Goal: Transaction & Acquisition: Purchase product/service

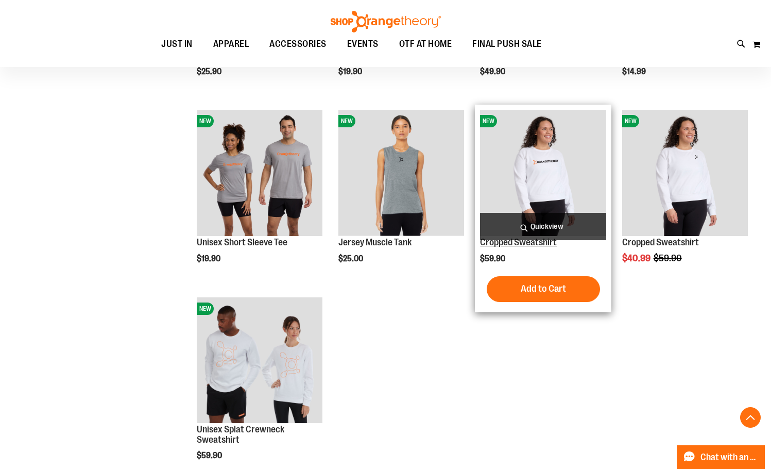
scroll to position [309, 0]
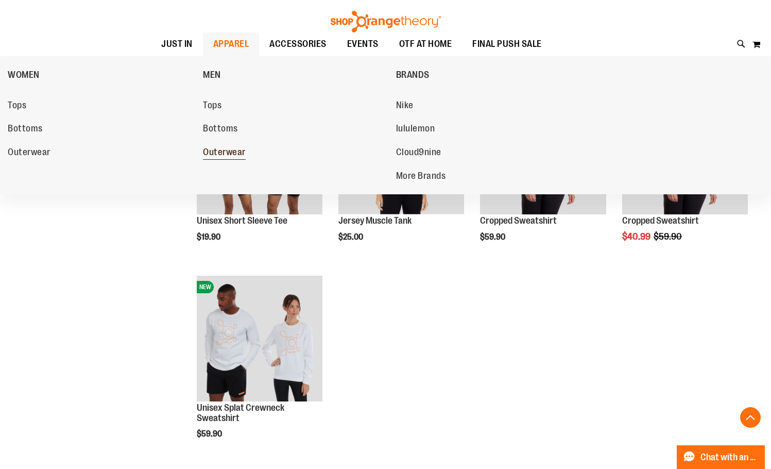
type input "**********"
click at [226, 150] on span "Outerwear" at bounding box center [224, 153] width 43 height 13
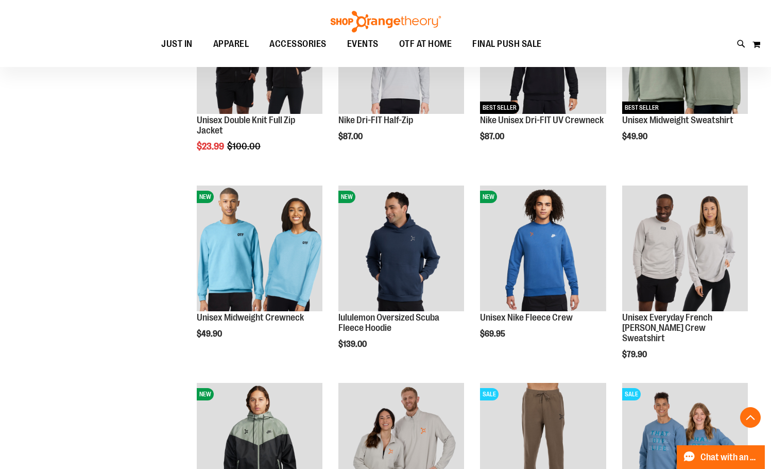
scroll to position [515, 0]
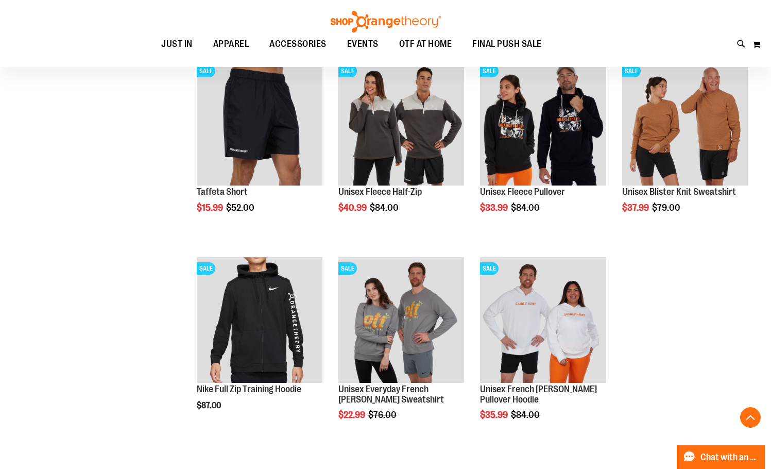
scroll to position [1236, 0]
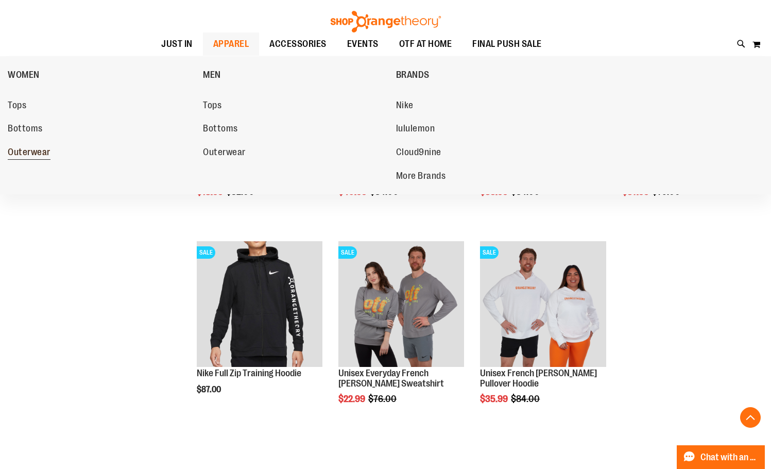
type input "**********"
click at [33, 158] on span "Outerwear" at bounding box center [29, 153] width 43 height 13
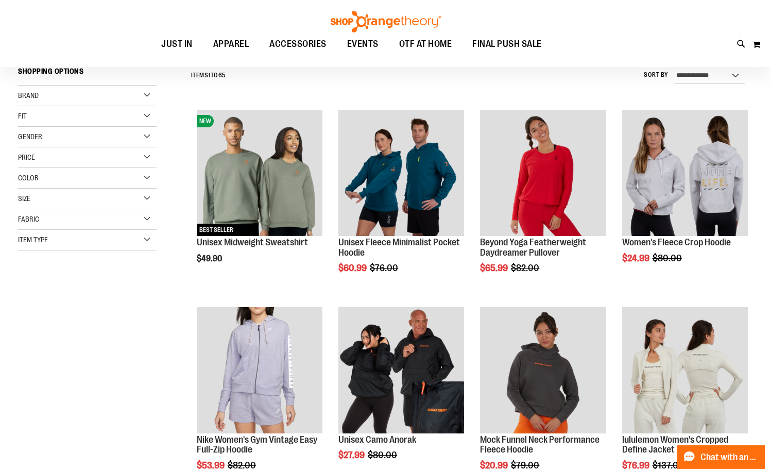
scroll to position [103, 0]
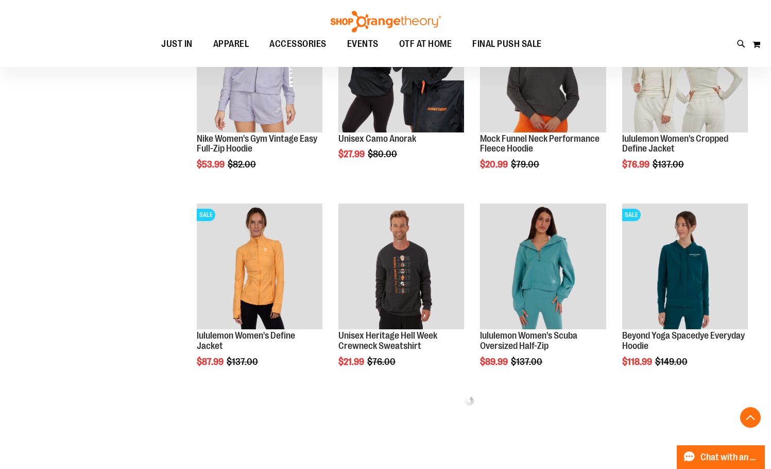
scroll to position [412, 0]
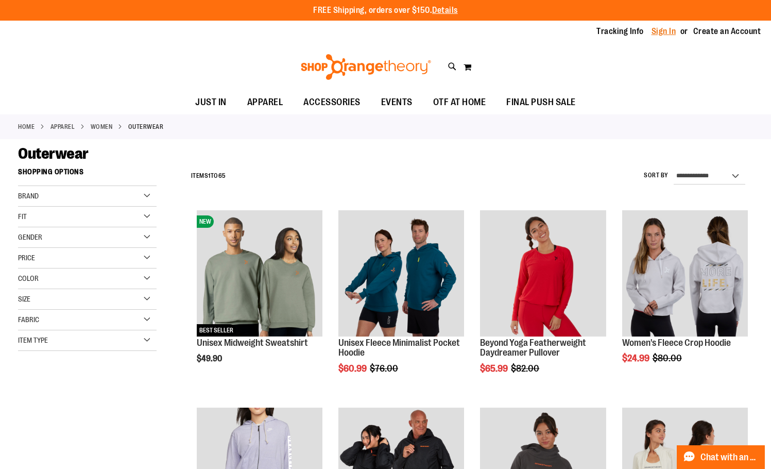
type input "**********"
click at [668, 28] on link "Sign In" at bounding box center [664, 31] width 25 height 11
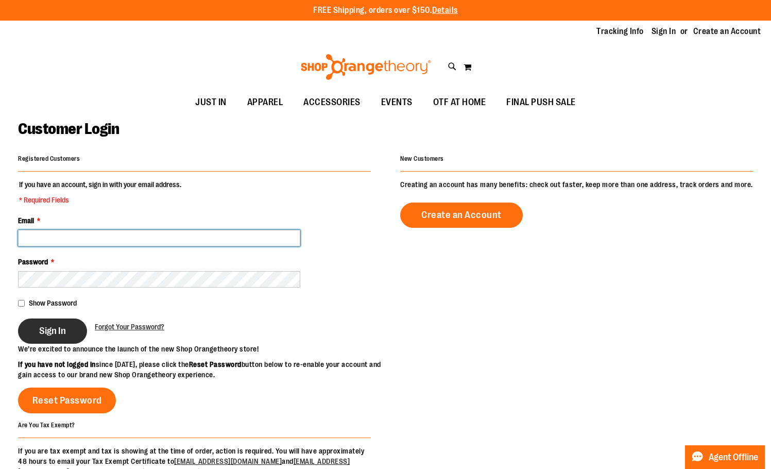
type input "**********"
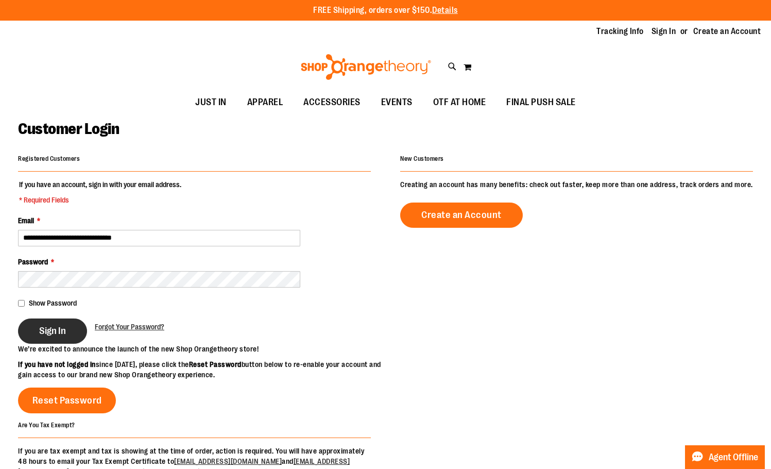
type input "**********"
click at [29, 329] on button "Sign In" at bounding box center [52, 330] width 69 height 25
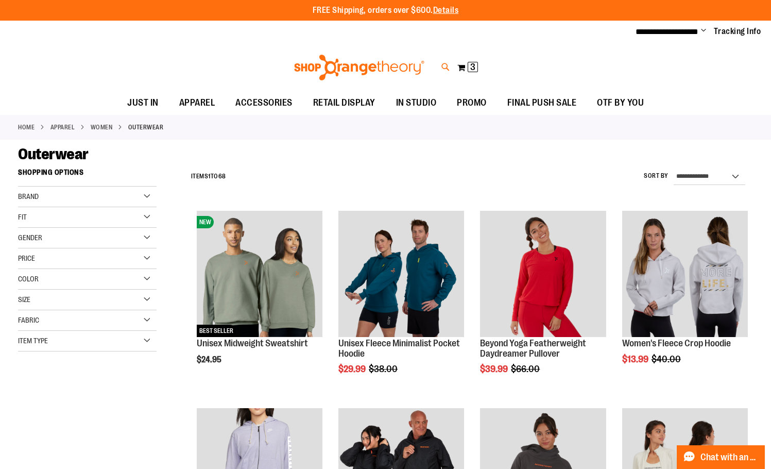
type input "**********"
click at [446, 67] on icon at bounding box center [445, 67] width 9 height 12
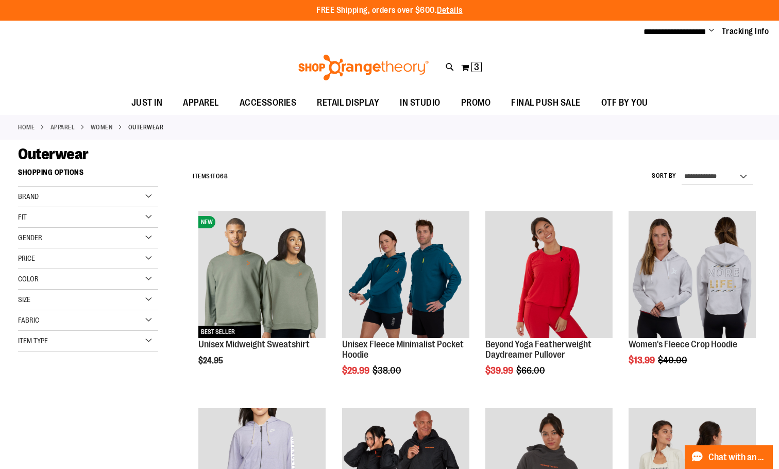
click at [382, 65] on input "Search" at bounding box center [389, 58] width 617 height 34
type input "*****"
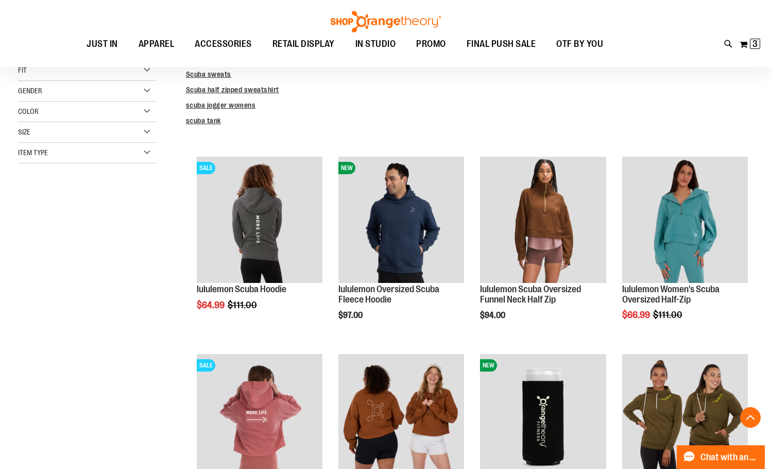
scroll to position [207, 0]
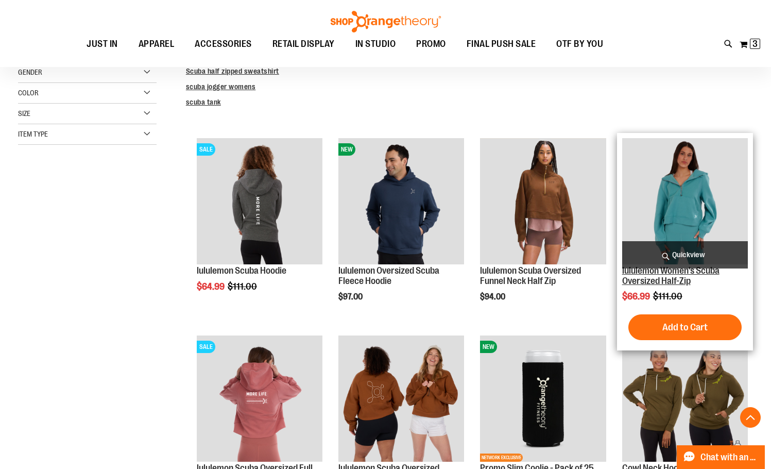
type input "**********"
click at [664, 286] on link "lululemon Women's Scuba Oversized Half-Zip" at bounding box center [670, 275] width 97 height 21
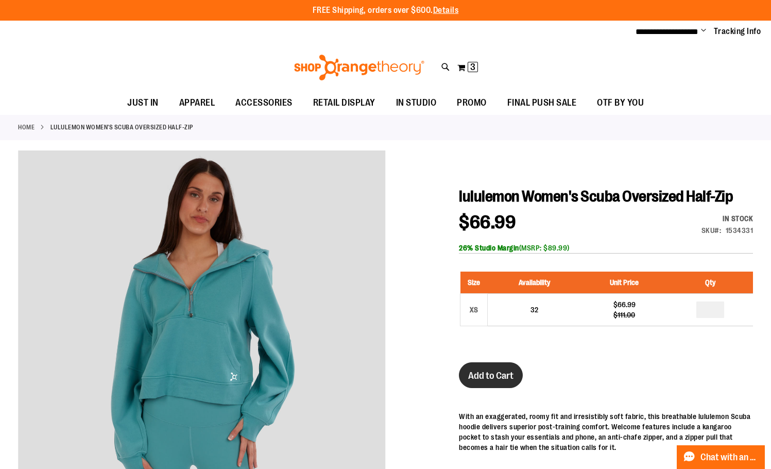
type input "**********"
click at [502, 381] on span "Add to Cart" at bounding box center [490, 375] width 45 height 11
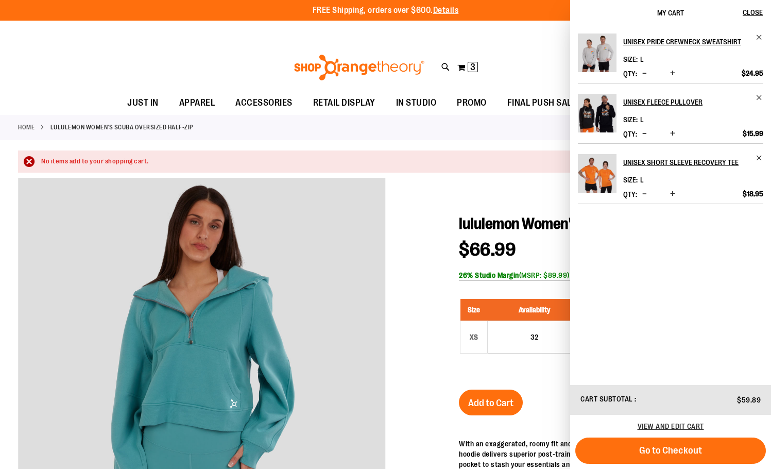
click at [533, 210] on div at bounding box center [385, 425] width 735 height 494
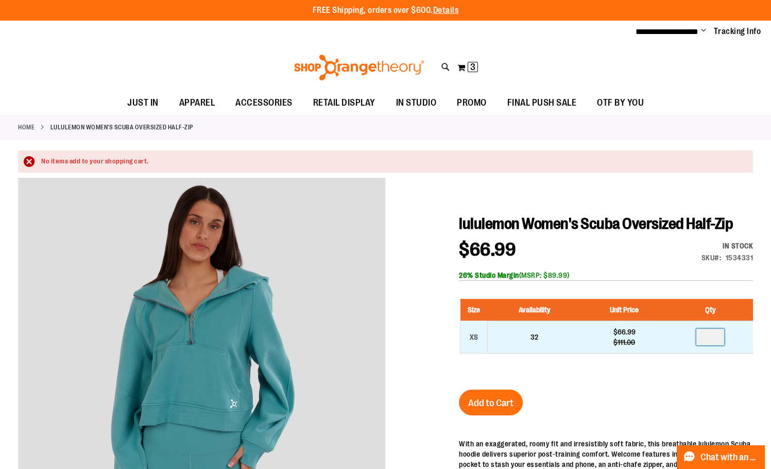
click at [719, 345] on input "number" at bounding box center [710, 337] width 28 height 16
type input "*"
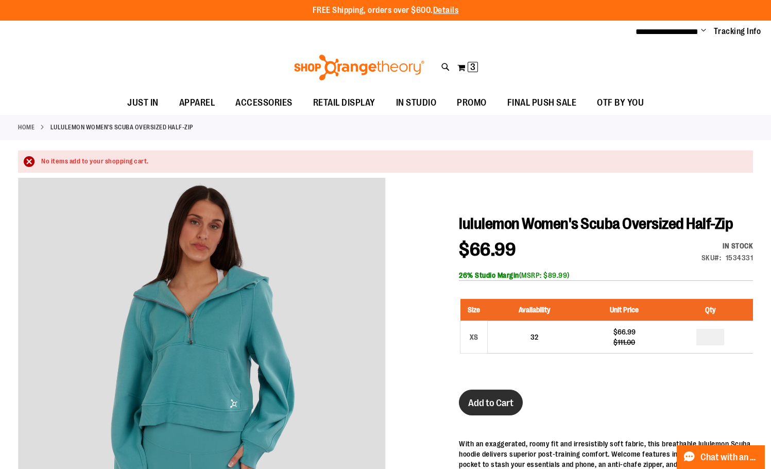
click at [496, 415] on button "Add to Cart" at bounding box center [491, 402] width 64 height 26
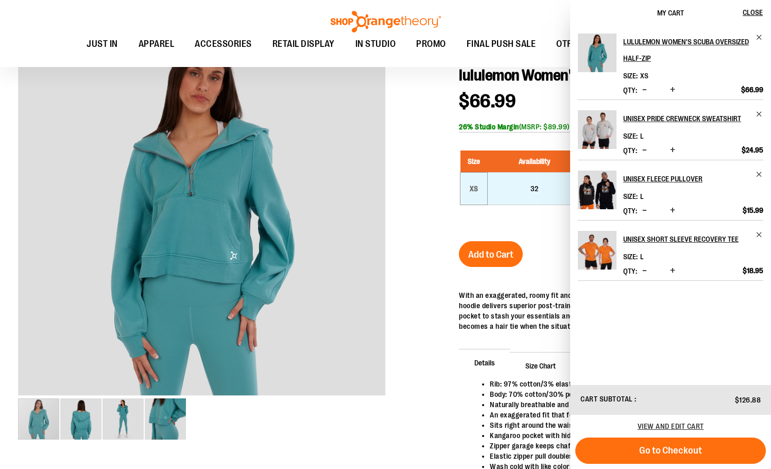
scroll to position [103, 0]
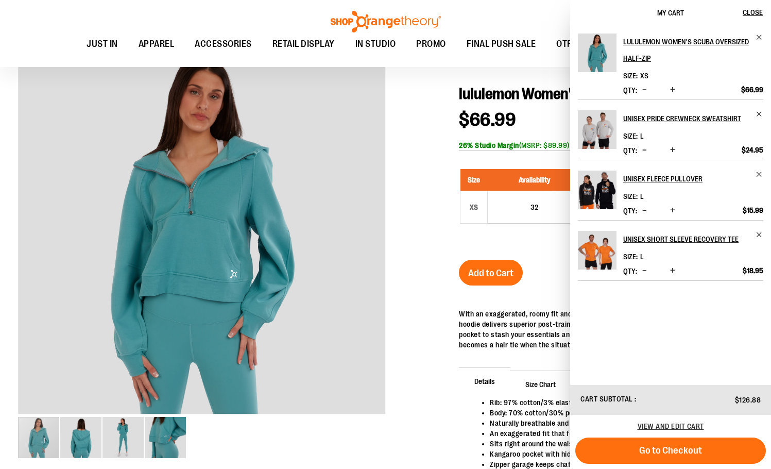
click at [446, 226] on div at bounding box center [385, 295] width 735 height 494
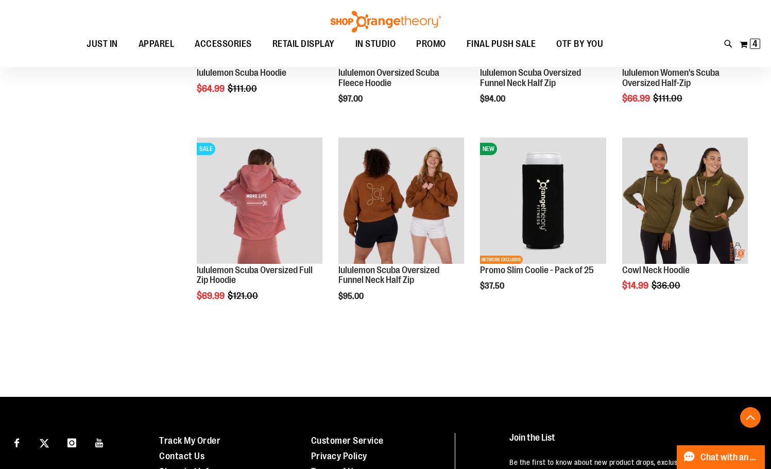
scroll to position [464, 0]
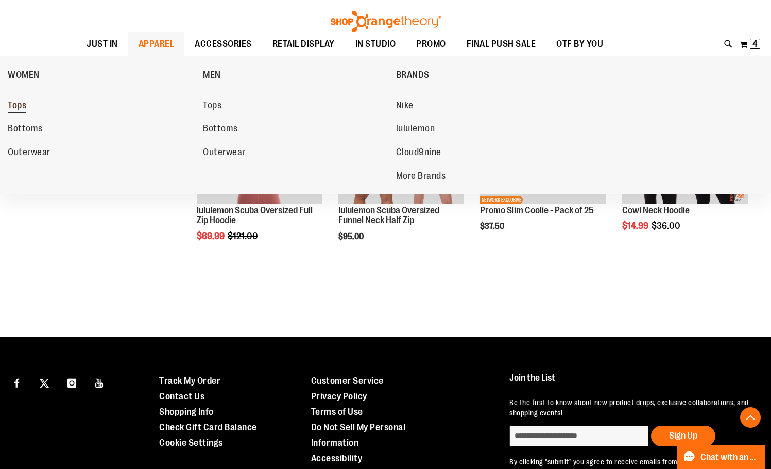
type input "**********"
click at [11, 111] on span "Tops" at bounding box center [17, 106] width 19 height 13
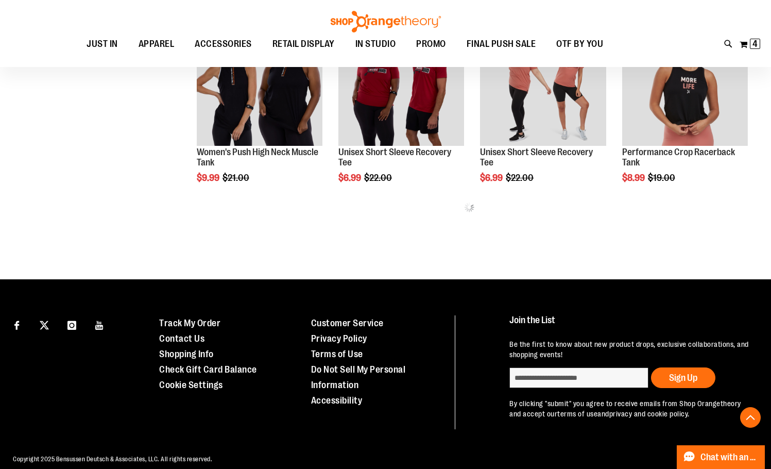
scroll to position [566, 0]
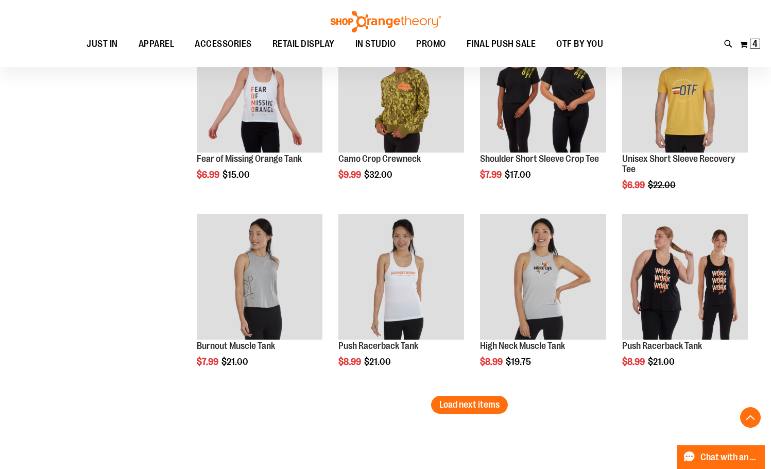
scroll to position [1596, 0]
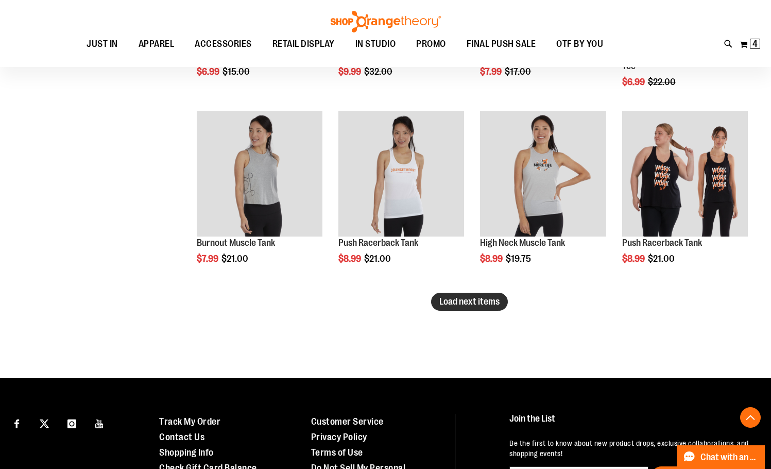
type input "**********"
click at [481, 309] on button "Load next items" at bounding box center [469, 302] width 77 height 18
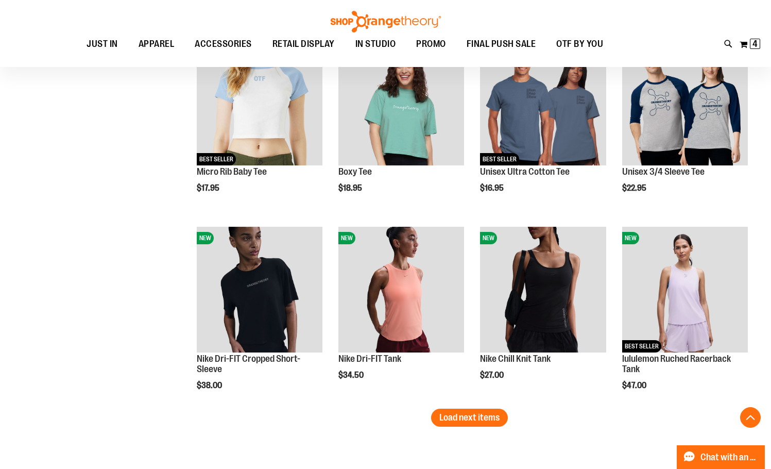
scroll to position [2060, 0]
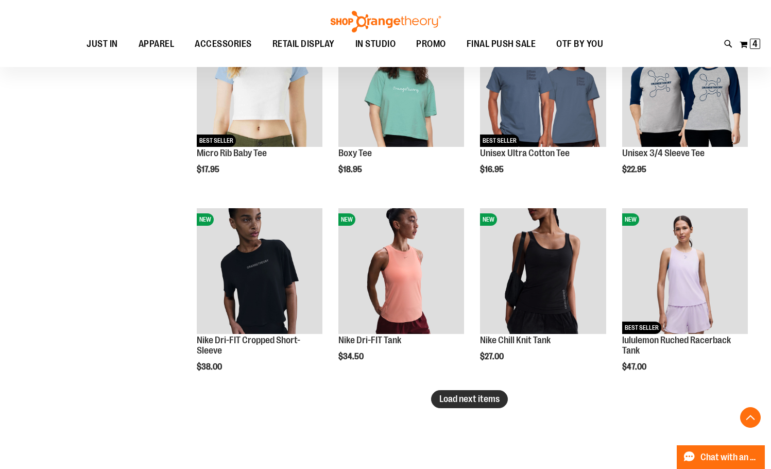
click at [462, 406] on button "Load next items" at bounding box center [469, 399] width 77 height 18
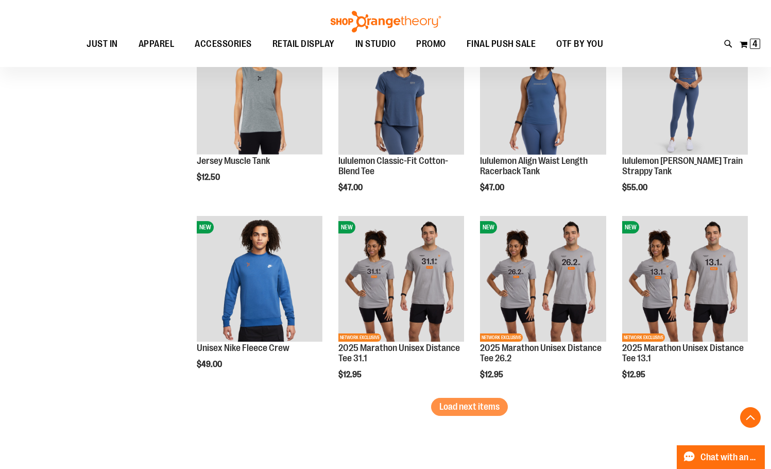
scroll to position [2627, 0]
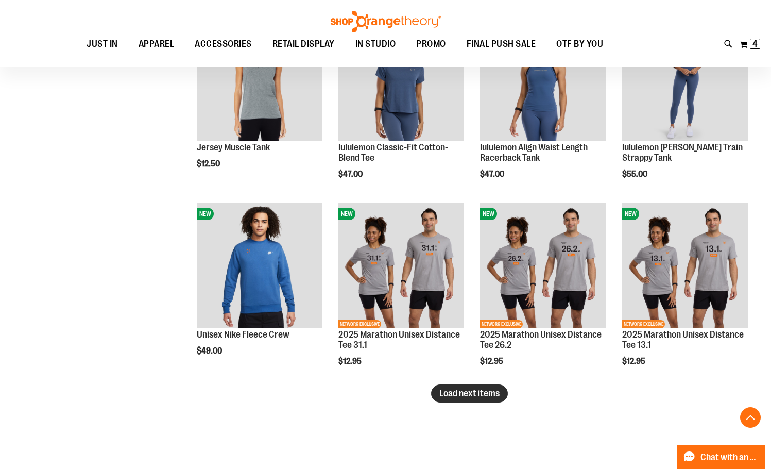
click at [450, 398] on span "Load next items" at bounding box center [469, 393] width 60 height 10
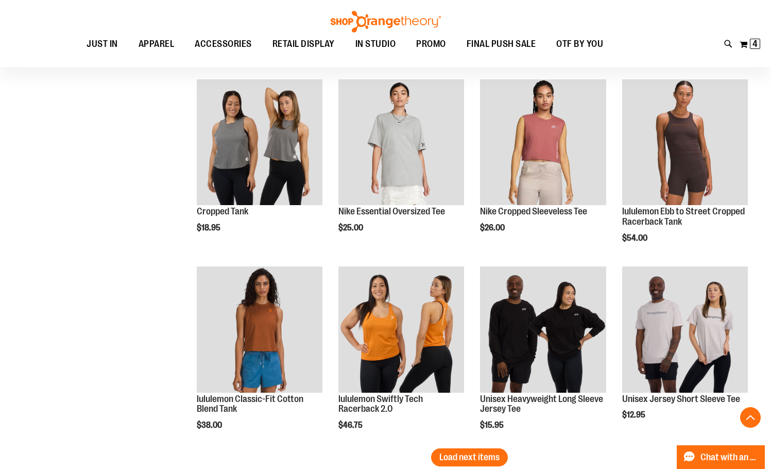
scroll to position [3142, 0]
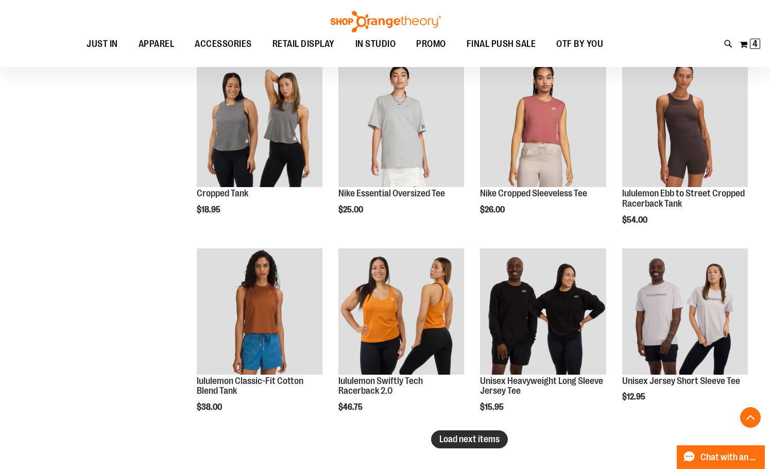
click at [436, 443] on button "Load next items" at bounding box center [469, 439] width 77 height 18
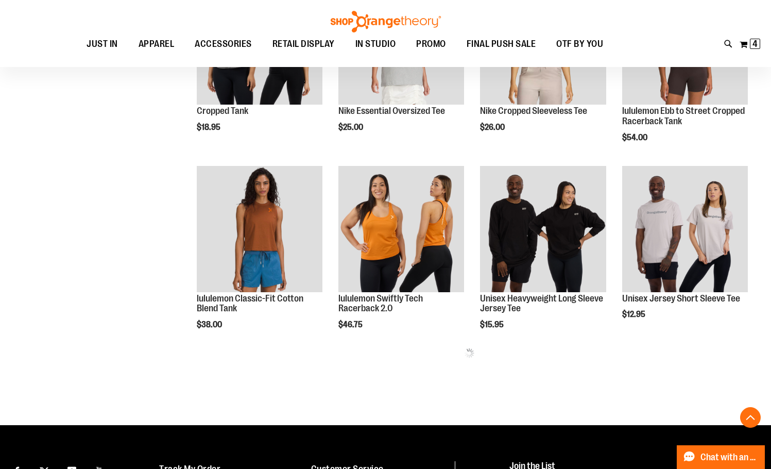
scroll to position [3297, 0]
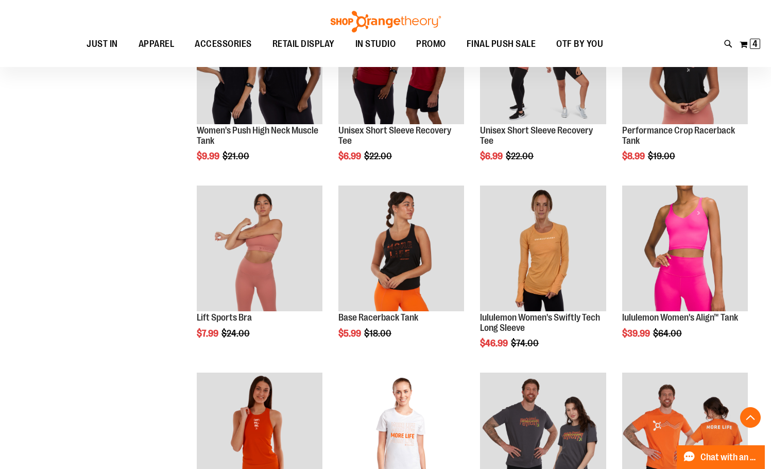
scroll to position [566, 0]
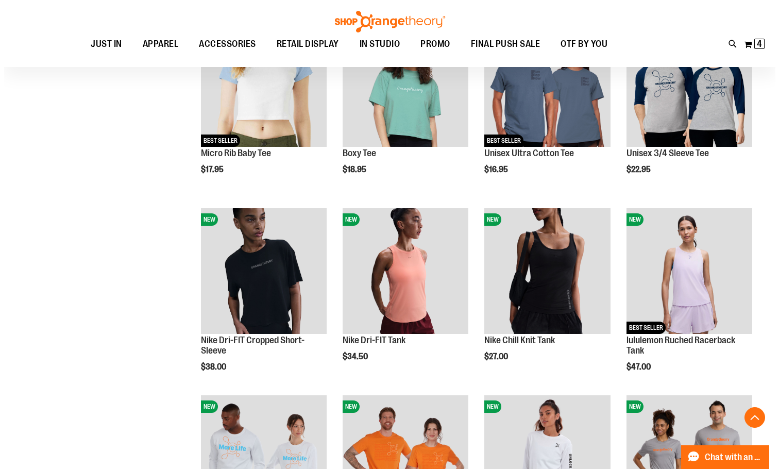
scroll to position [2061, 0]
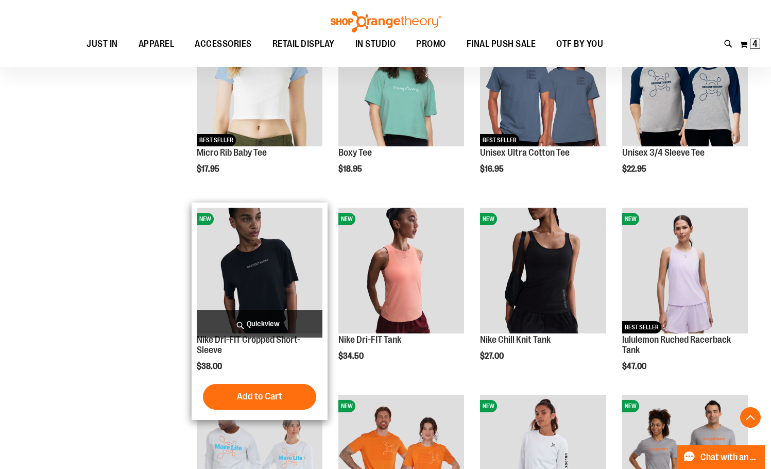
click at [261, 330] on span "Quickview" at bounding box center [260, 323] width 126 height 27
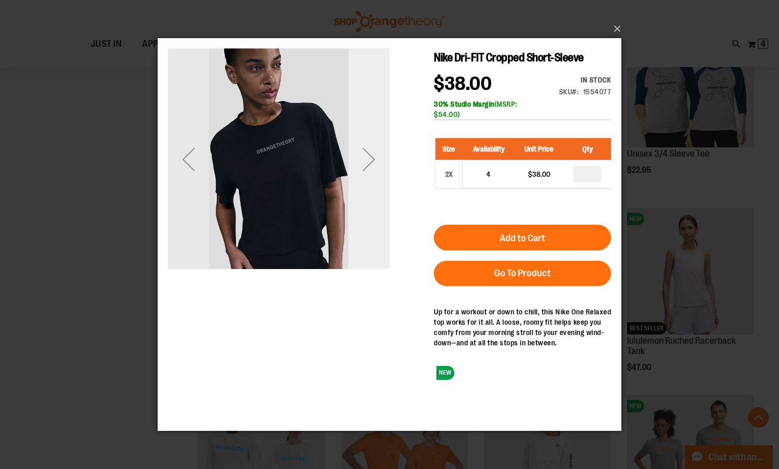
click at [380, 168] on div "Next" at bounding box center [368, 159] width 41 height 41
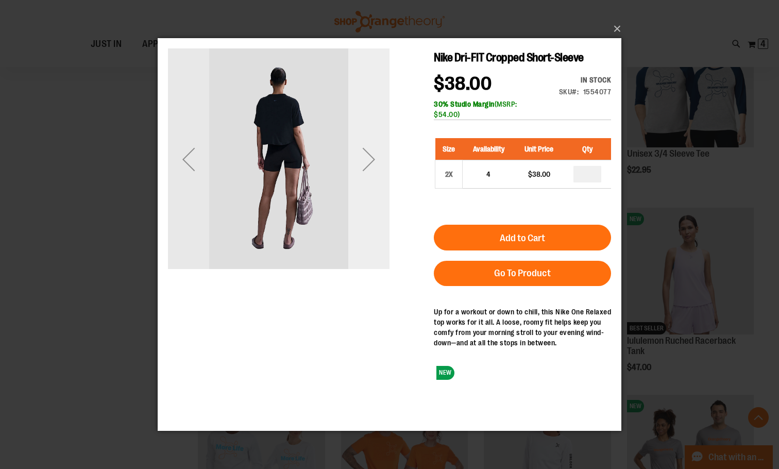
click at [371, 145] on div "Next" at bounding box center [368, 159] width 41 height 41
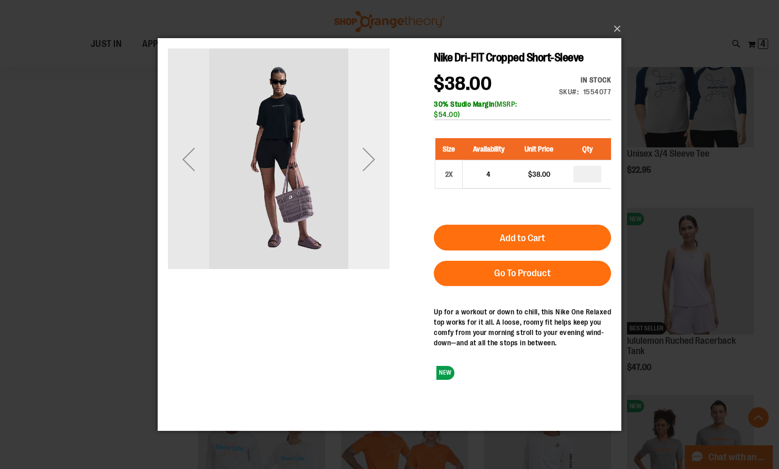
click at [371, 145] on div "Next" at bounding box center [368, 159] width 41 height 41
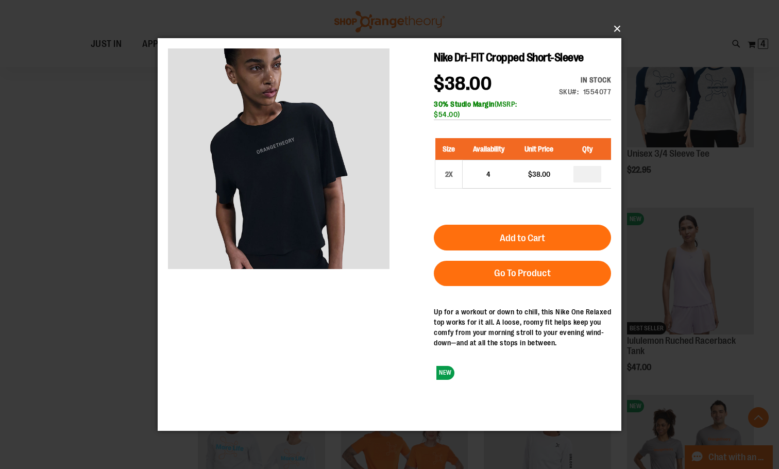
click at [617, 22] on button "×" at bounding box center [393, 29] width 464 height 23
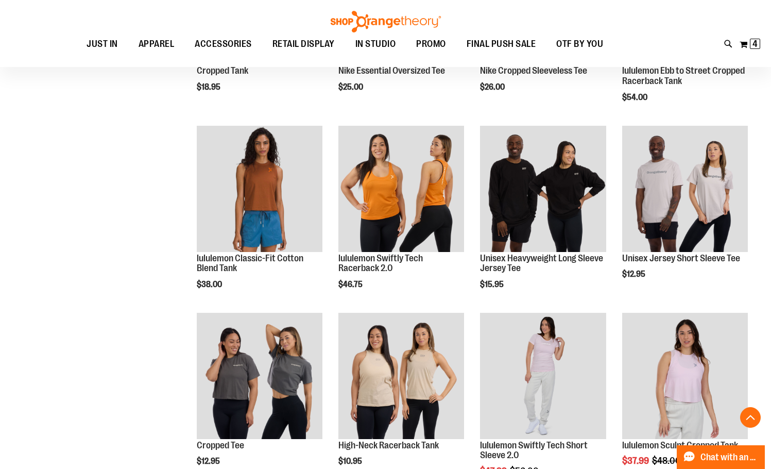
scroll to position [3349, 0]
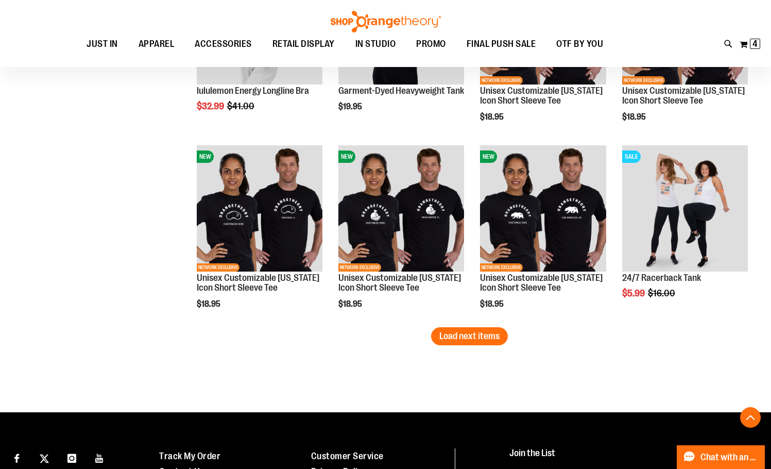
scroll to position [3812, 0]
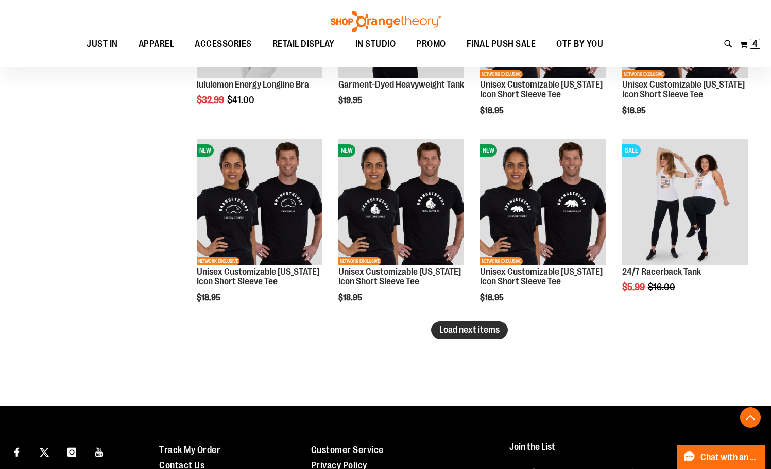
click at [482, 332] on span "Load next items" at bounding box center [469, 330] width 60 height 10
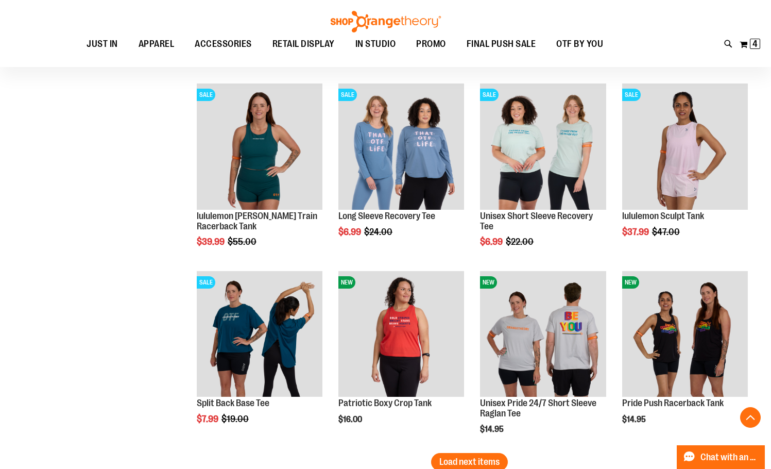
scroll to position [4276, 0]
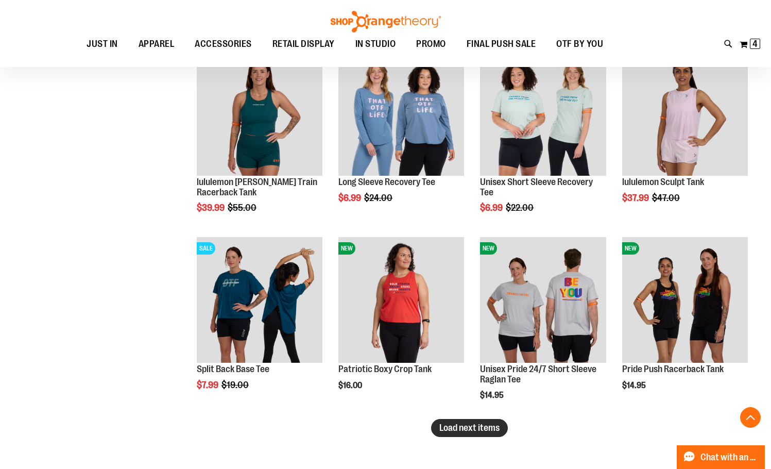
click at [502, 429] on button "Load next items" at bounding box center [469, 428] width 77 height 18
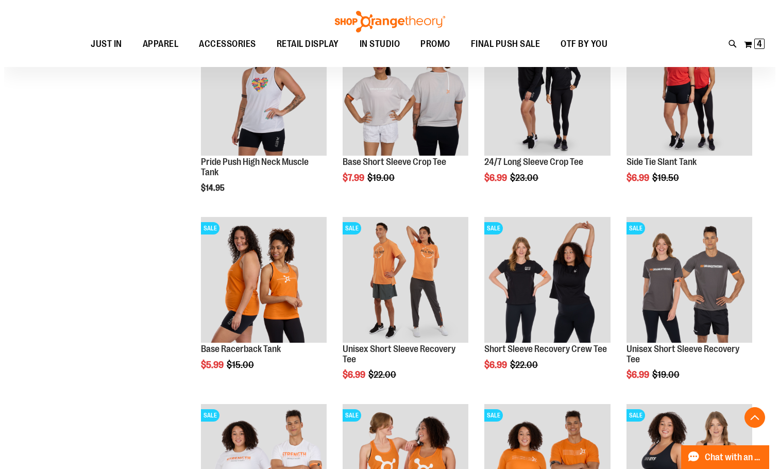
scroll to position [4688, 0]
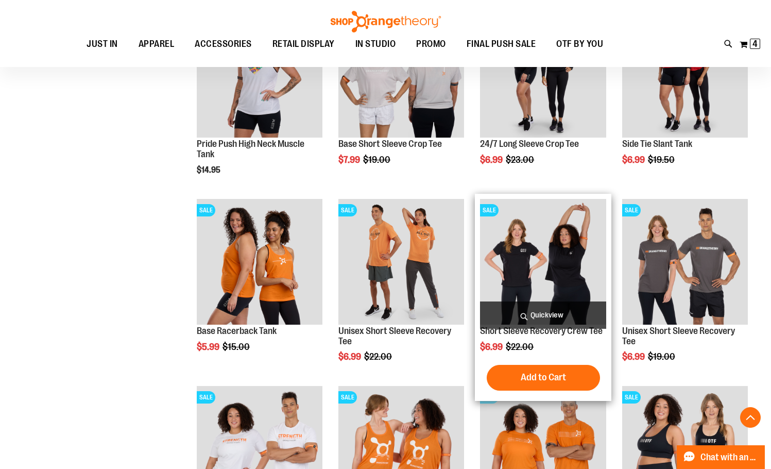
click at [596, 315] on span "Quickview" at bounding box center [543, 314] width 126 height 27
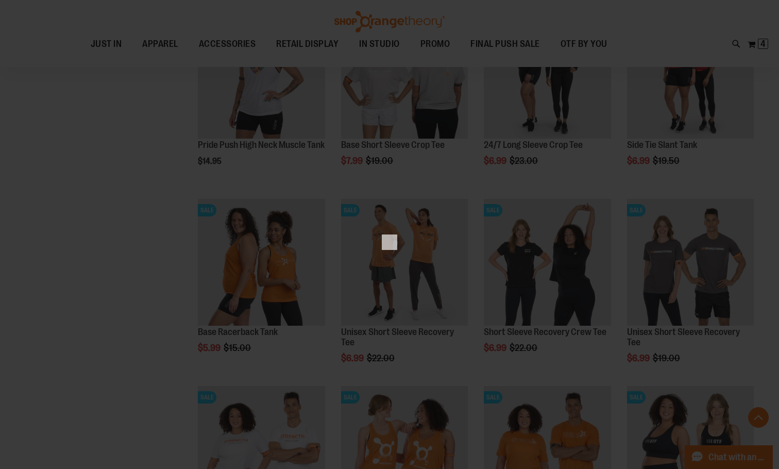
scroll to position [0, 0]
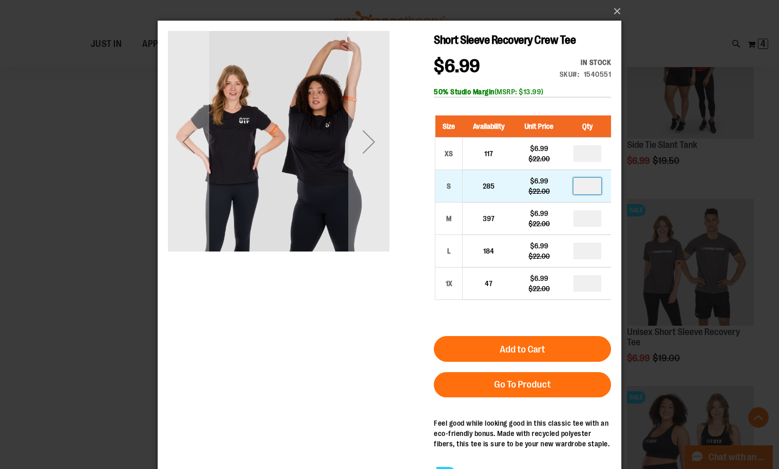
click at [593, 194] on input "number" at bounding box center [587, 186] width 28 height 16
type input "*"
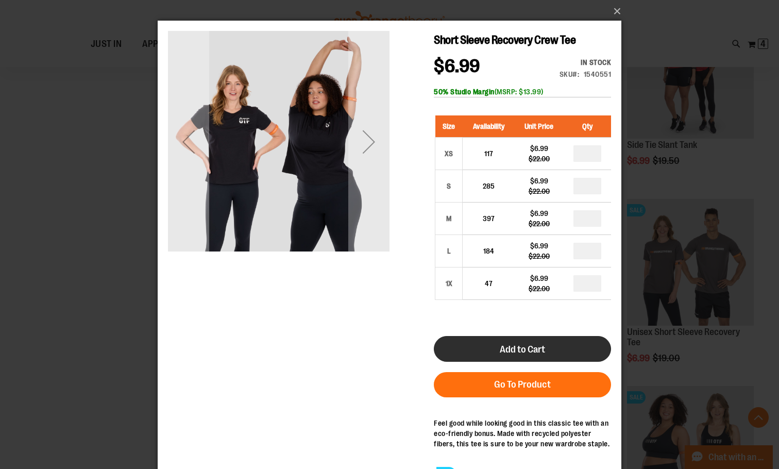
click at [559, 362] on button "Add to Cart" at bounding box center [522, 349] width 177 height 26
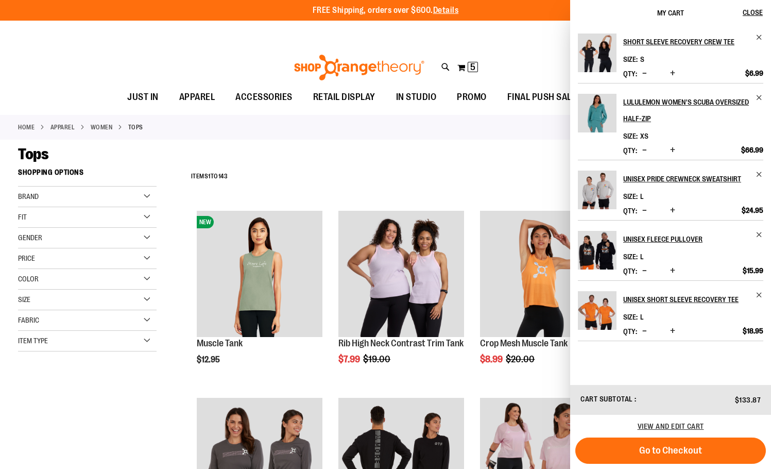
click at [442, 159] on div "Tops" at bounding box center [385, 154] width 735 height 19
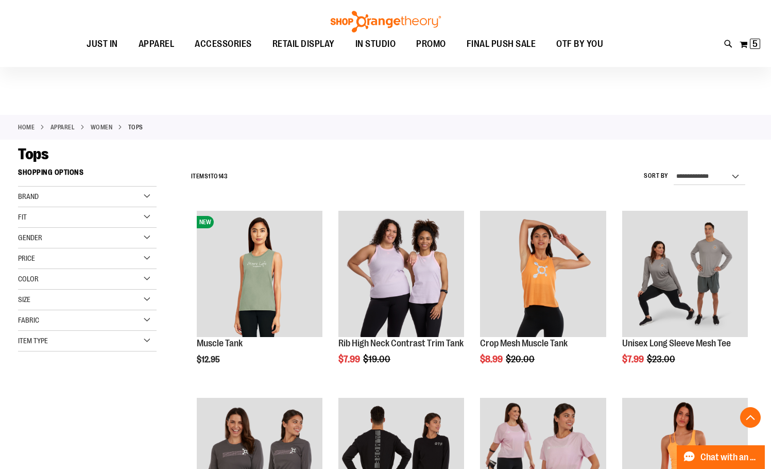
scroll to position [4930, 0]
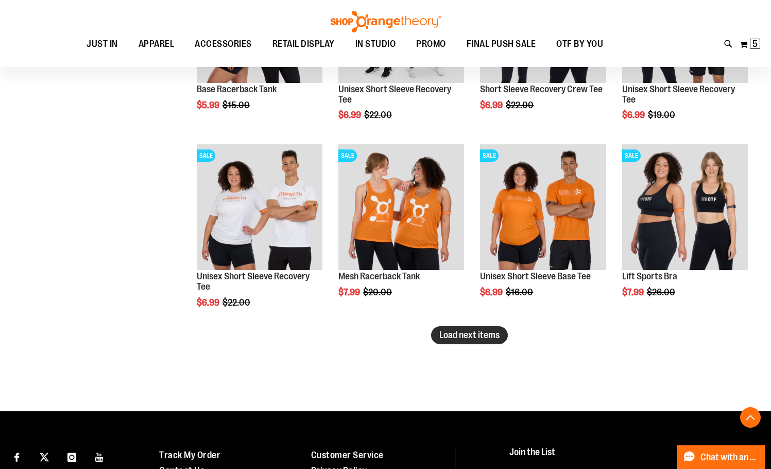
click at [469, 337] on span "Load next items" at bounding box center [469, 335] width 60 height 10
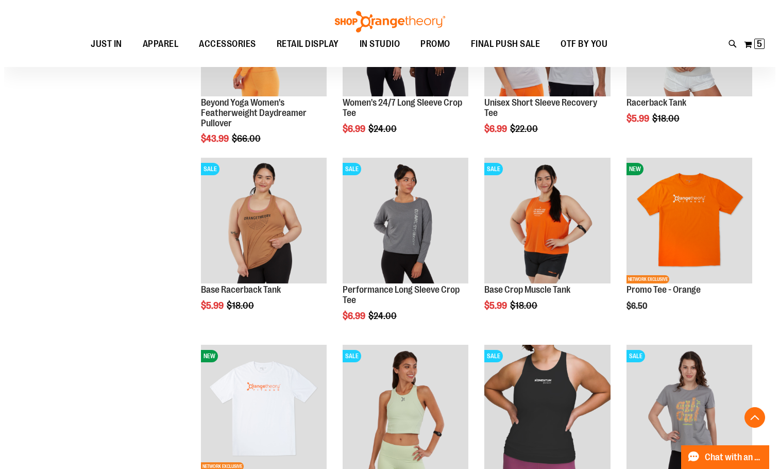
scroll to position [5445, 0]
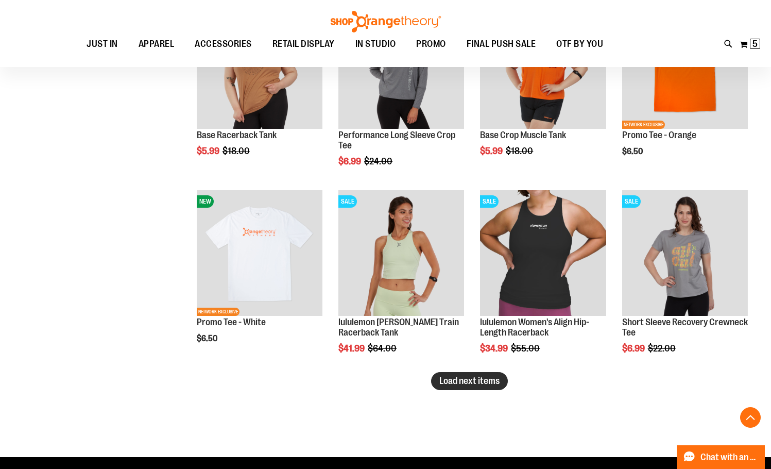
click at [486, 388] on button "Load next items" at bounding box center [469, 381] width 77 height 18
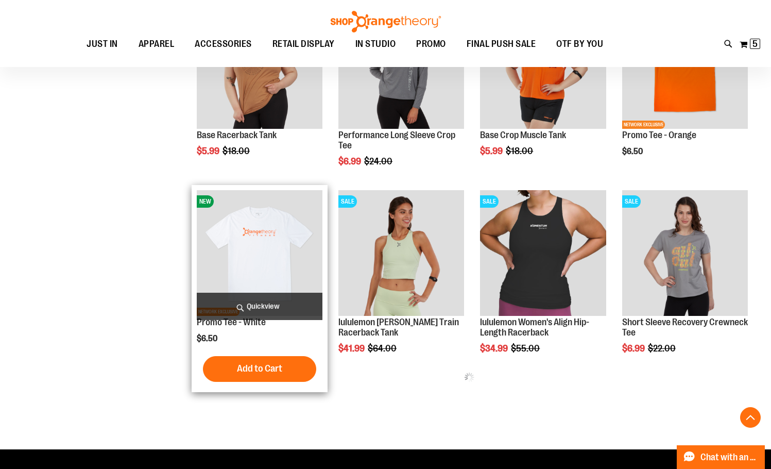
click at [281, 312] on span "Quickview" at bounding box center [260, 306] width 126 height 27
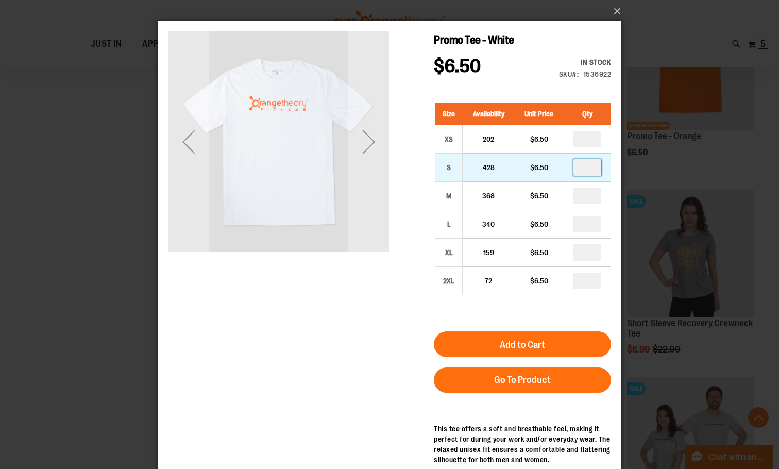
click at [597, 172] on input "number" at bounding box center [587, 167] width 28 height 16
type input "*"
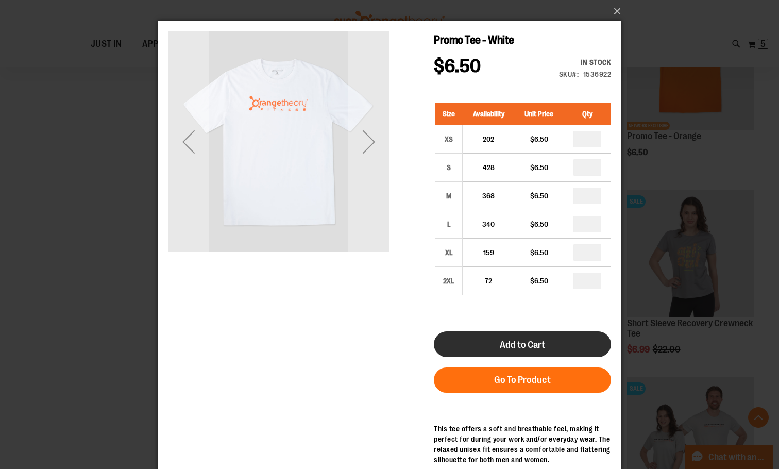
click at [545, 342] on button "Add to Cart" at bounding box center [522, 344] width 177 height 26
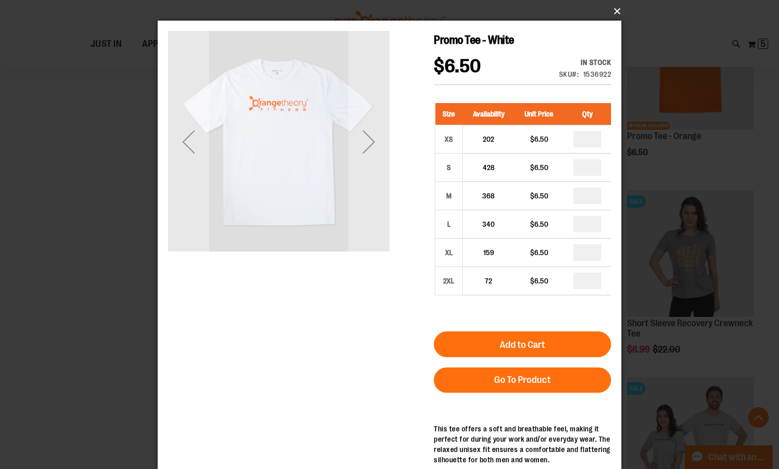
click at [619, 4] on button "×" at bounding box center [393, 11] width 464 height 23
click at [617, 4] on button "×" at bounding box center [393, 11] width 464 height 23
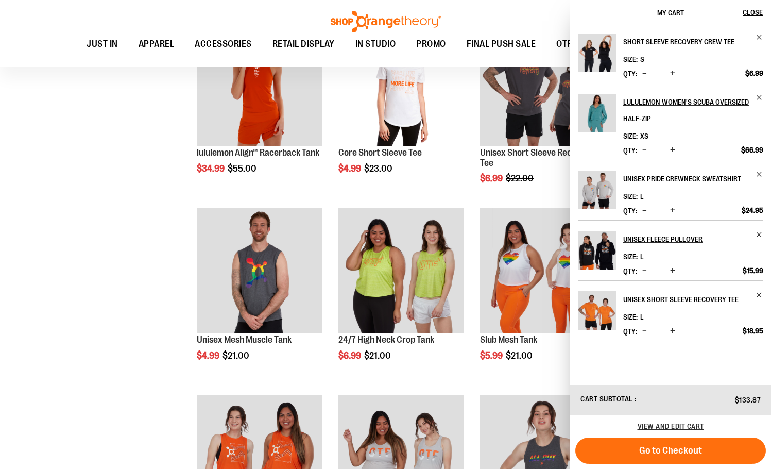
scroll to position [1133, 0]
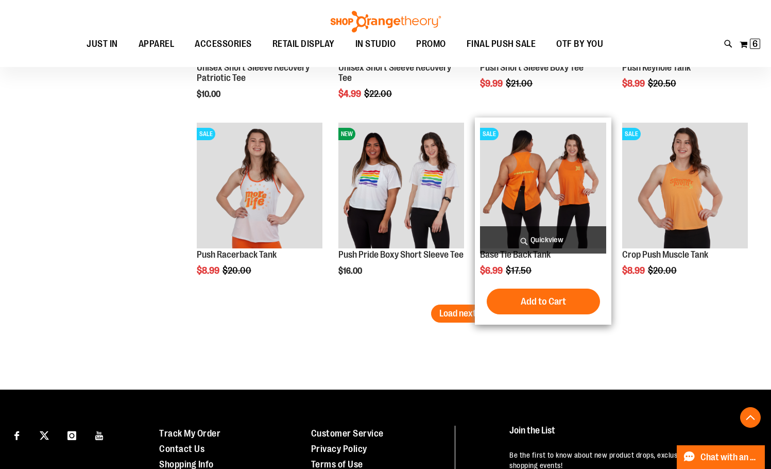
scroll to position [6091, 0]
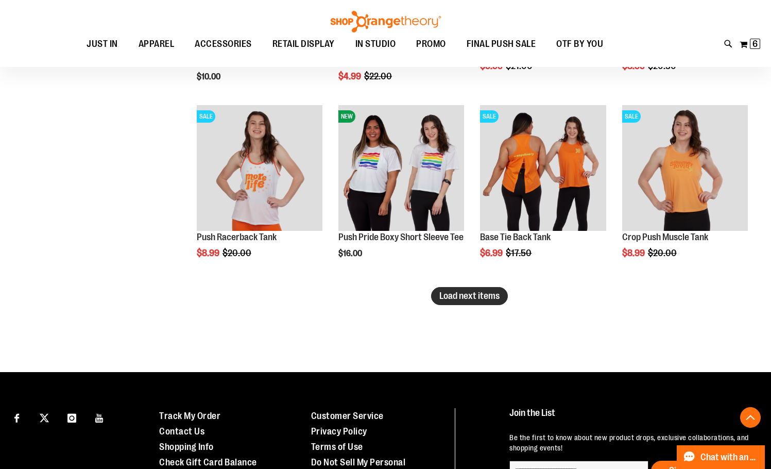
click at [439, 300] on button "Load next items" at bounding box center [469, 296] width 77 height 18
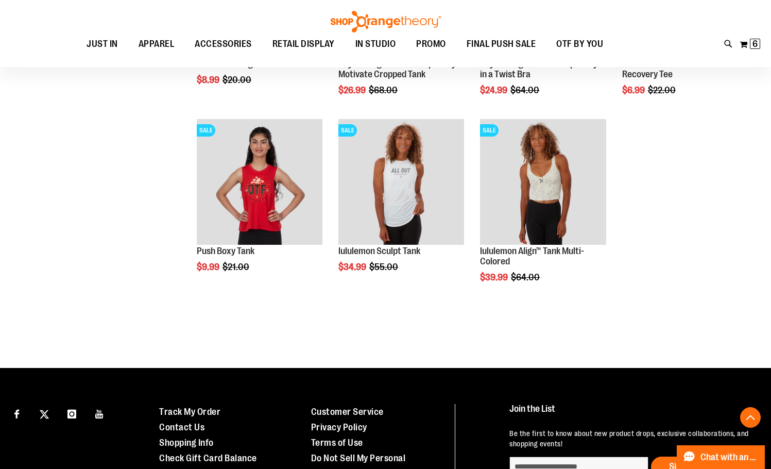
scroll to position [6657, 0]
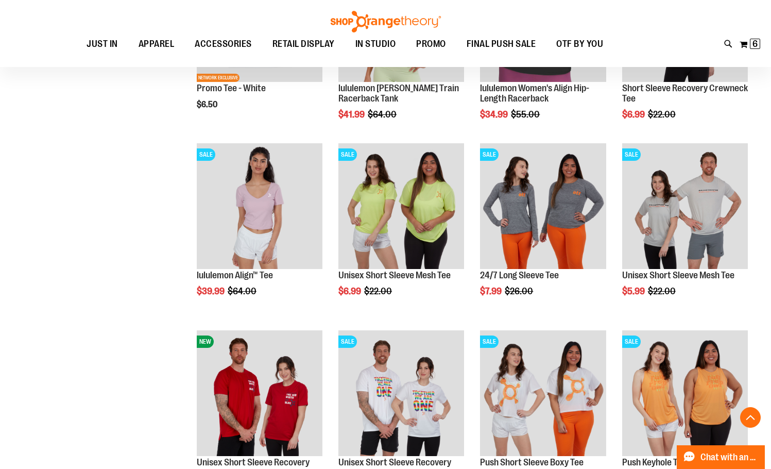
scroll to position [5524, 0]
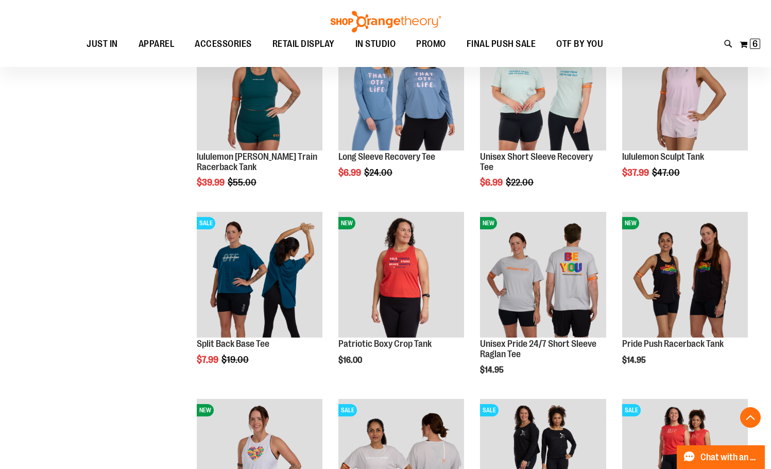
scroll to position [4288, 0]
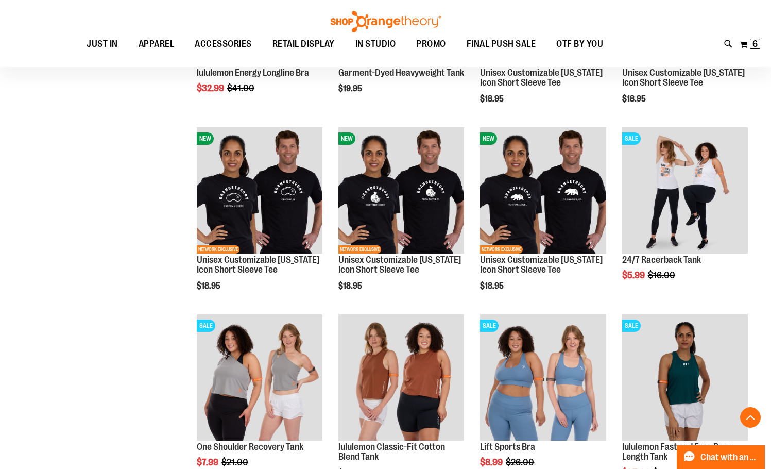
scroll to position [3773, 0]
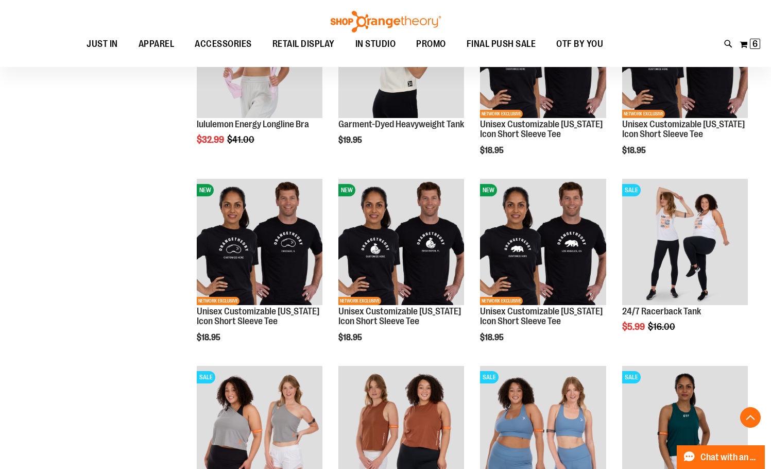
scroll to position [3721, 0]
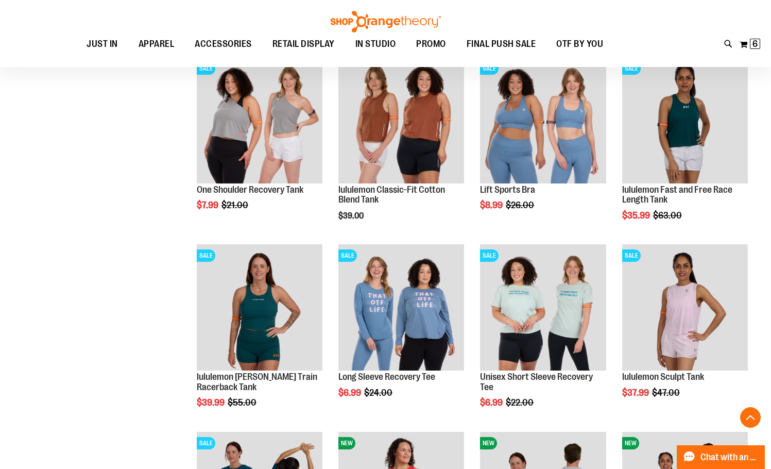
scroll to position [4082, 0]
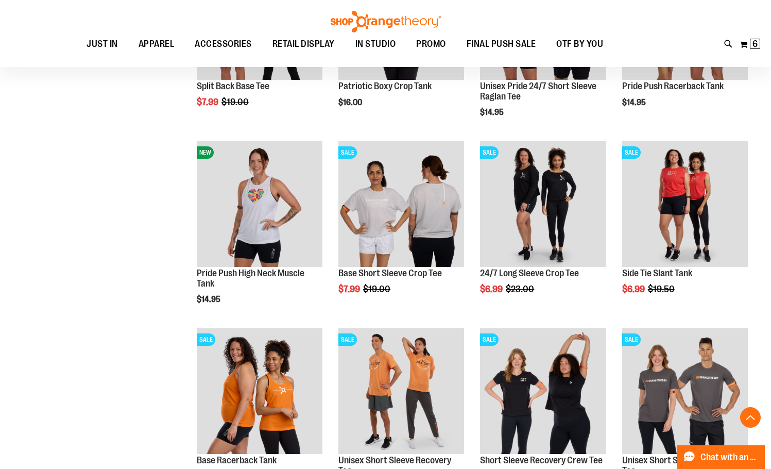
scroll to position [4700, 0]
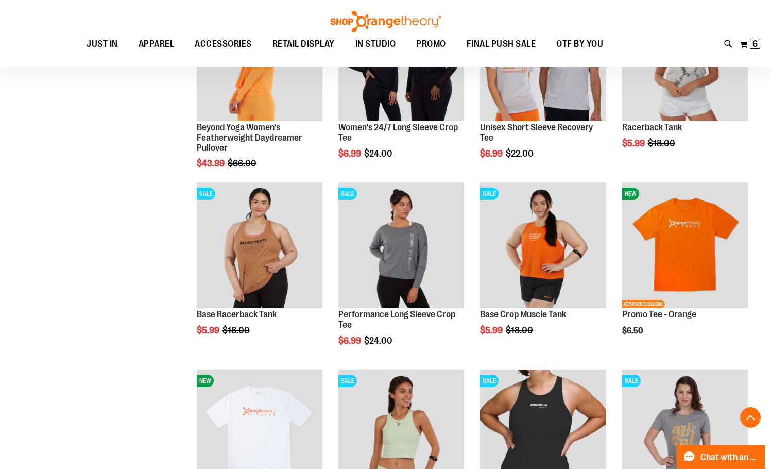
scroll to position [5266, 0]
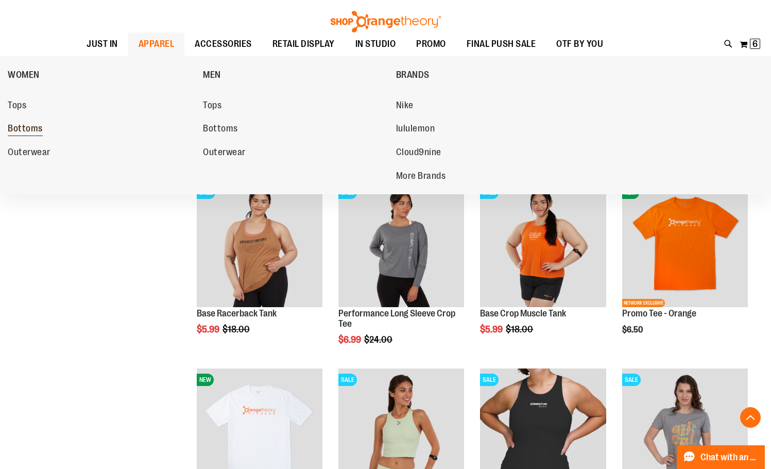
click at [35, 127] on span "Bottoms" at bounding box center [25, 129] width 35 height 13
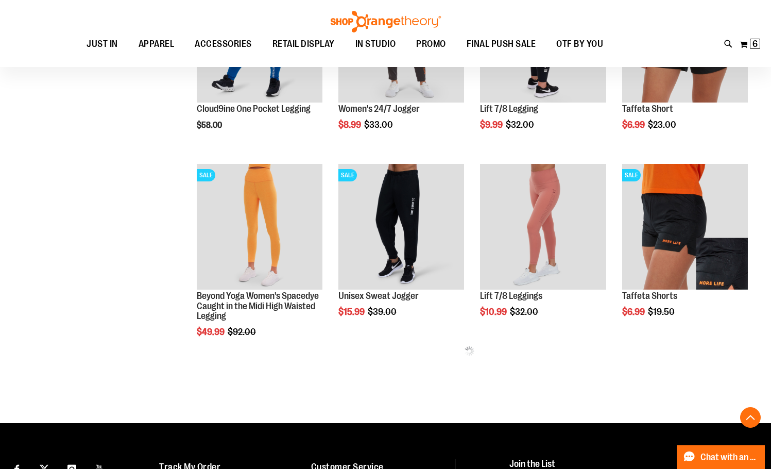
scroll to position [515, 0]
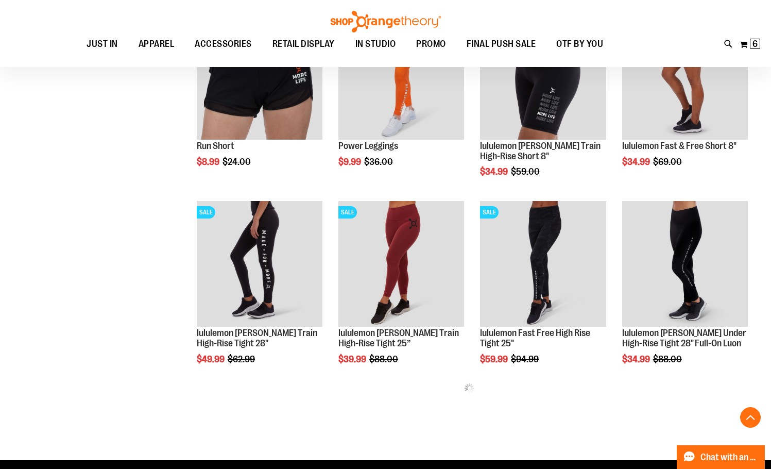
scroll to position [1030, 0]
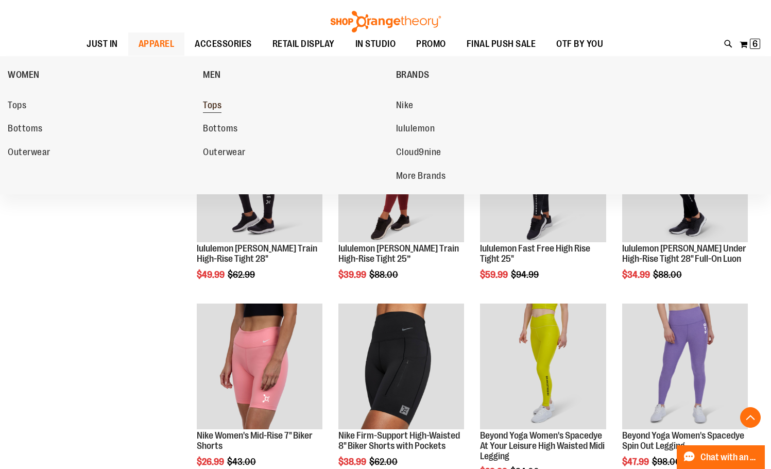
type input "**********"
click at [220, 112] on span "Tops" at bounding box center [212, 106] width 19 height 13
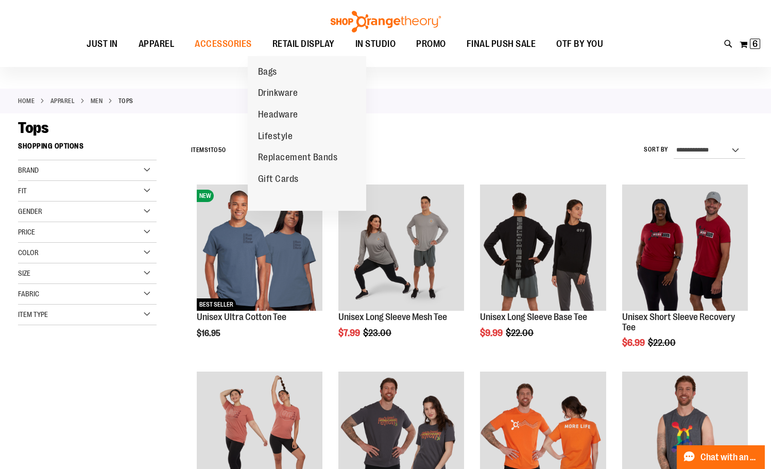
scroll to position [51, 0]
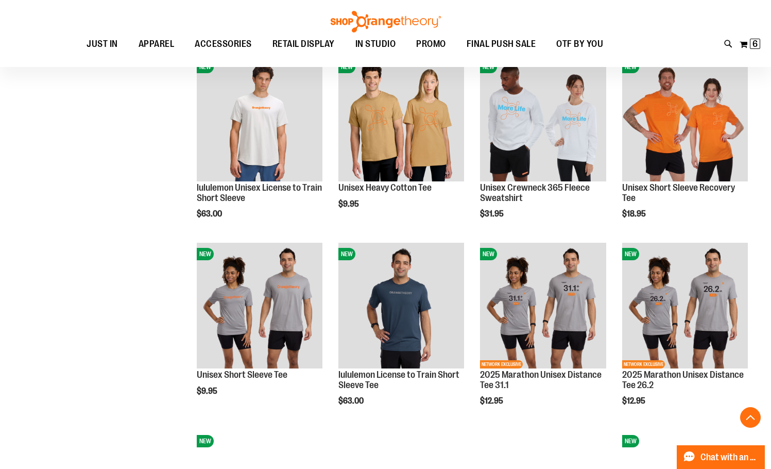
scroll to position [721, 0]
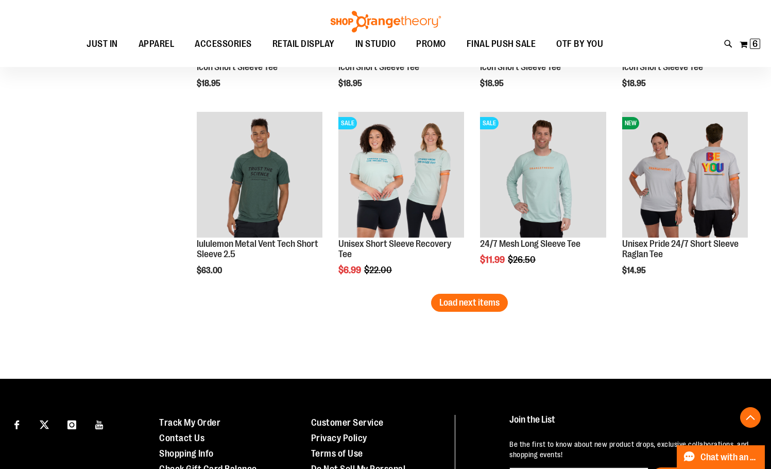
scroll to position [1596, 0]
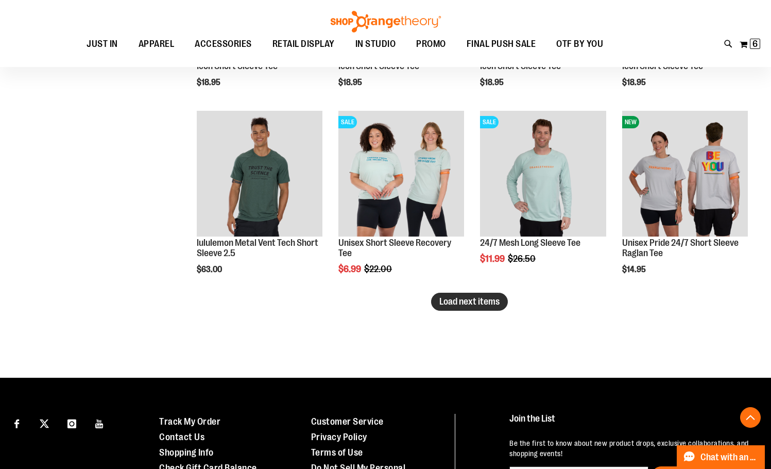
type input "**********"
click at [477, 311] on button "Load next items" at bounding box center [469, 302] width 77 height 18
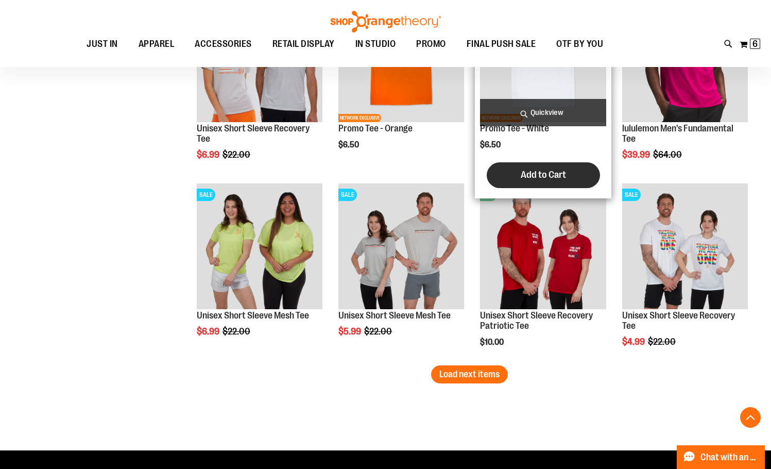
scroll to position [2215, 0]
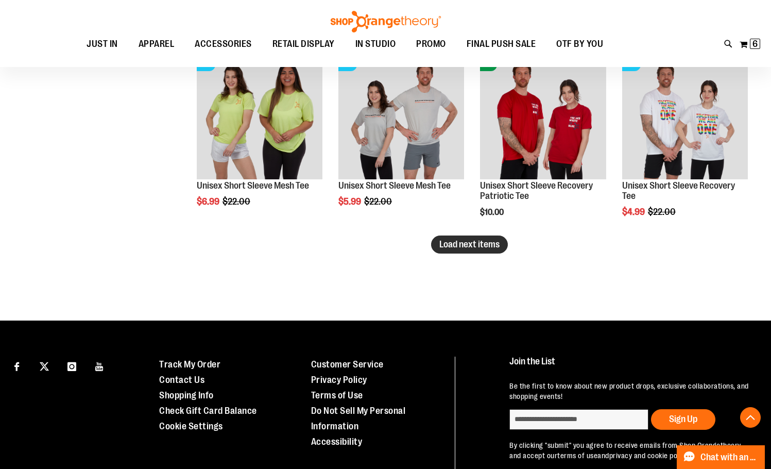
click at [492, 243] on span "Load next items" at bounding box center [469, 244] width 60 height 10
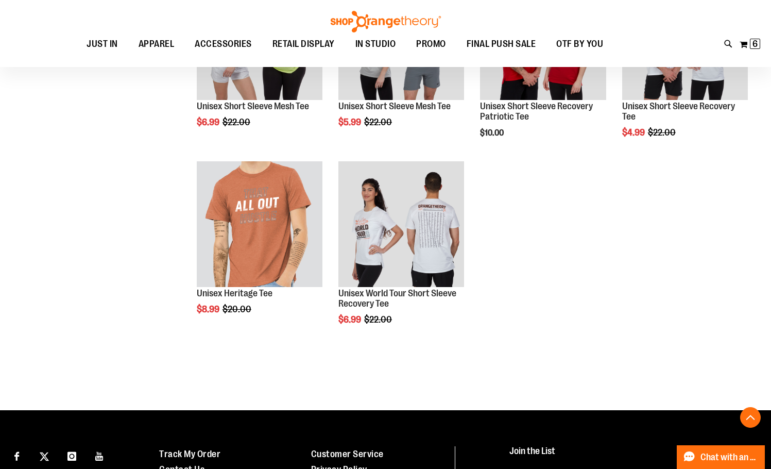
scroll to position [2369, 0]
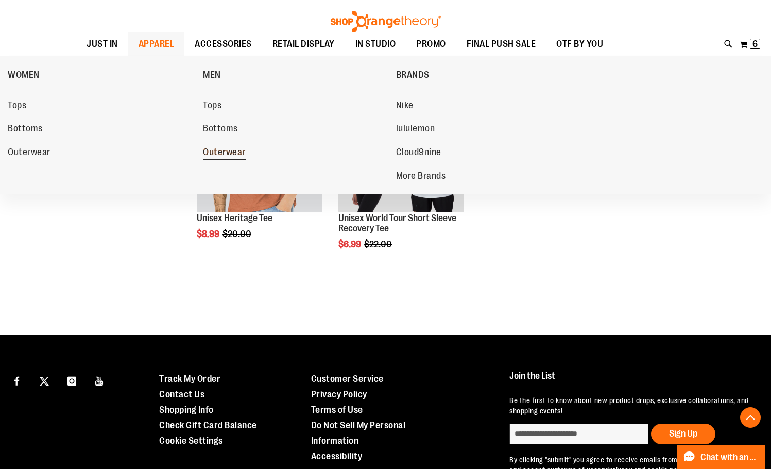
click at [233, 157] on span "Outerwear" at bounding box center [224, 153] width 43 height 13
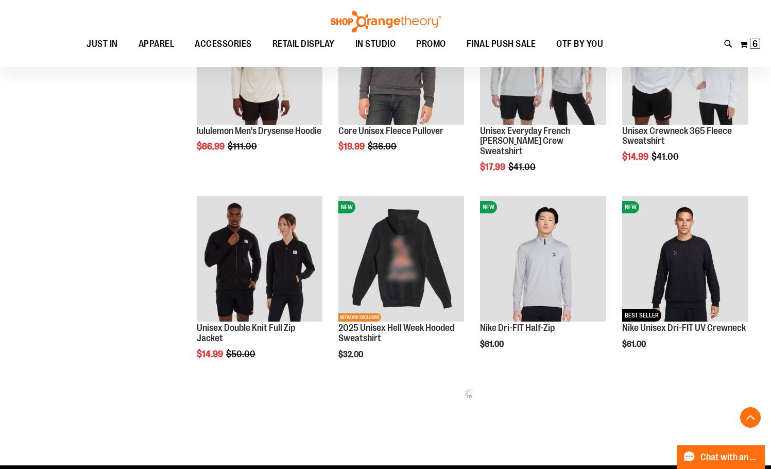
scroll to position [412, 0]
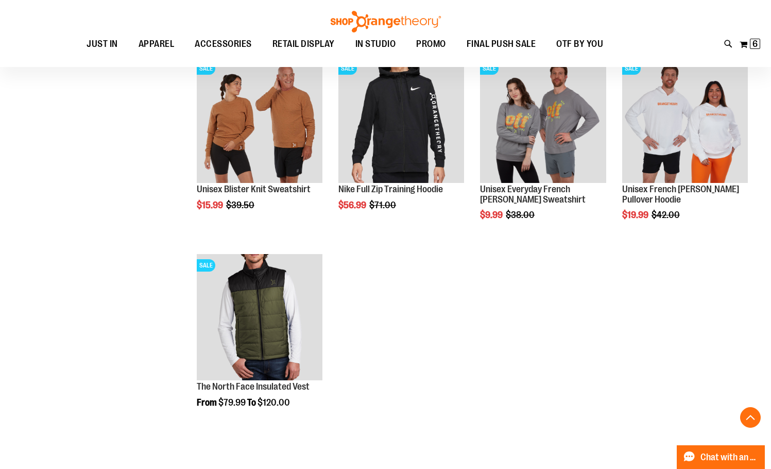
scroll to position [1596, 0]
